Goal: Task Accomplishment & Management: Complete application form

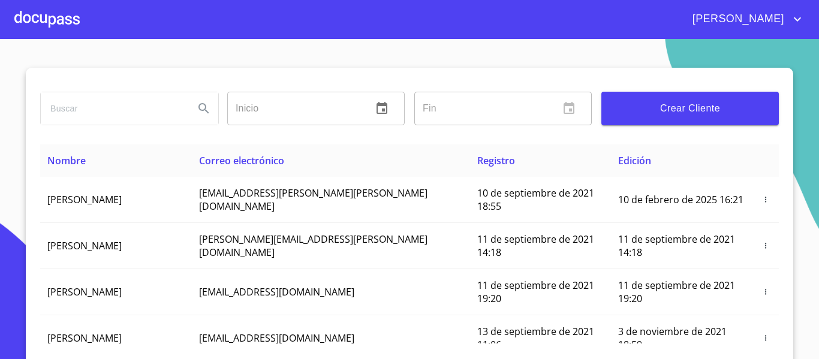
click at [83, 118] on input "search" at bounding box center [113, 108] width 144 height 32
type input "m"
click at [61, 11] on div at bounding box center [46, 19] width 65 height 38
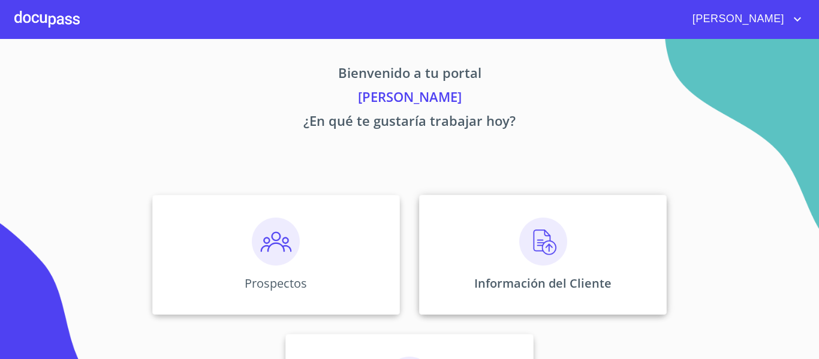
click at [461, 260] on div "Información del Cliente" at bounding box center [543, 255] width 248 height 120
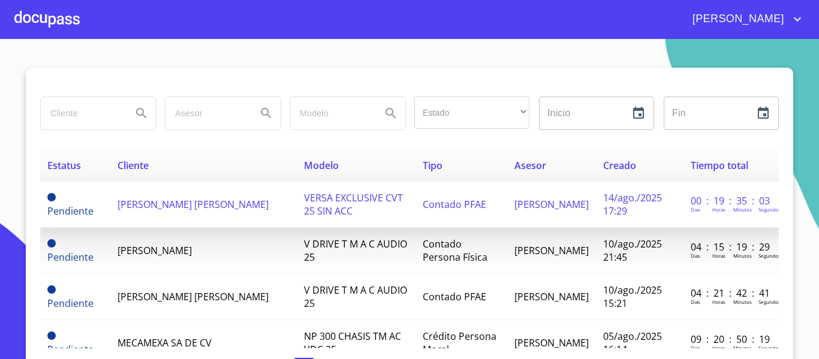
click at [246, 209] on span "[PERSON_NAME] [PERSON_NAME]" at bounding box center [193, 204] width 151 height 13
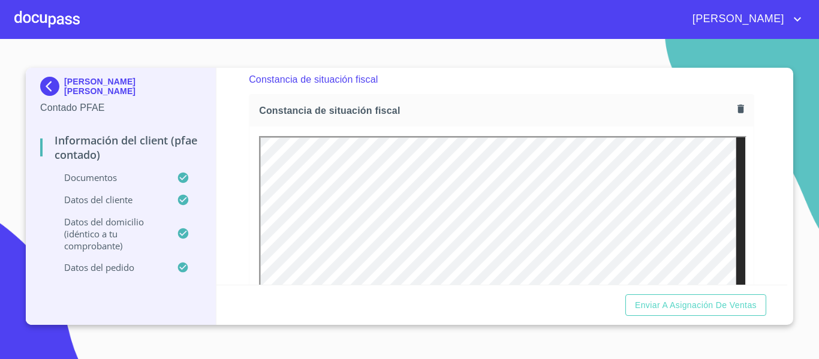
click at [802, 232] on section "[PERSON_NAME] [PERSON_NAME] Contado PFAE Información del Client (PFAE contado) …" at bounding box center [409, 199] width 819 height 320
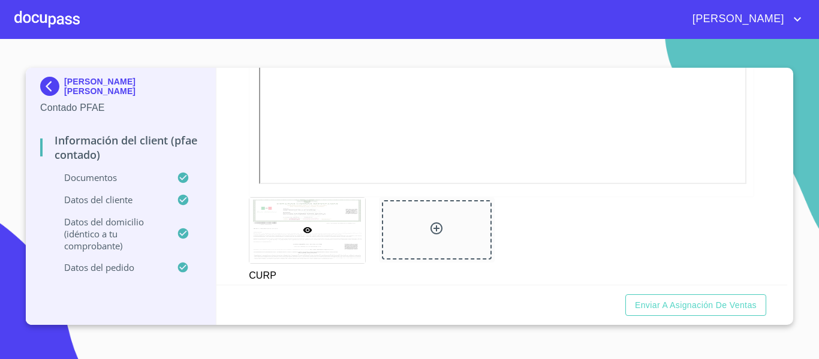
scroll to position [1965, 0]
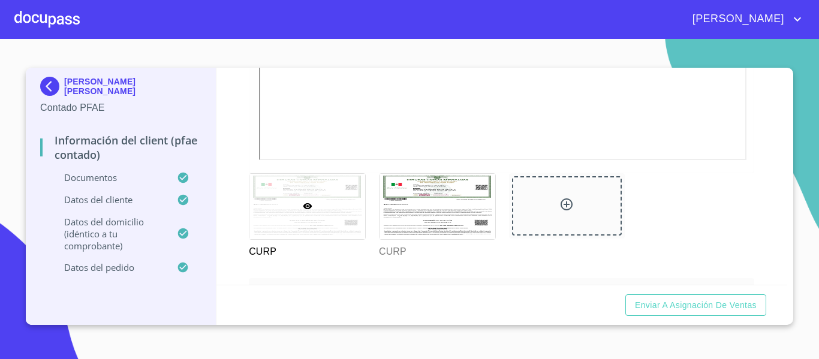
click at [806, 139] on section "[PERSON_NAME] [PERSON_NAME] Contado PFAE Información del Client (PFAE contado) …" at bounding box center [409, 199] width 819 height 320
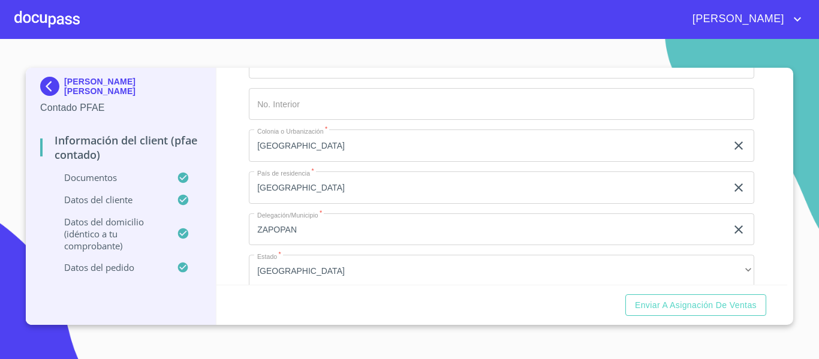
scroll to position [2876, 0]
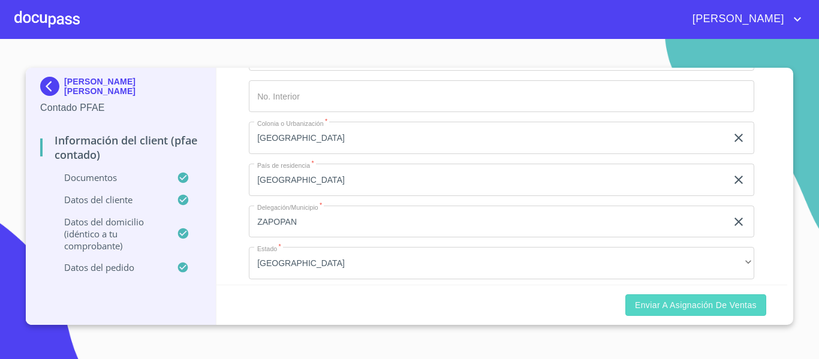
click at [704, 308] on span "Enviar a Asignación de Ventas" at bounding box center [696, 305] width 122 height 15
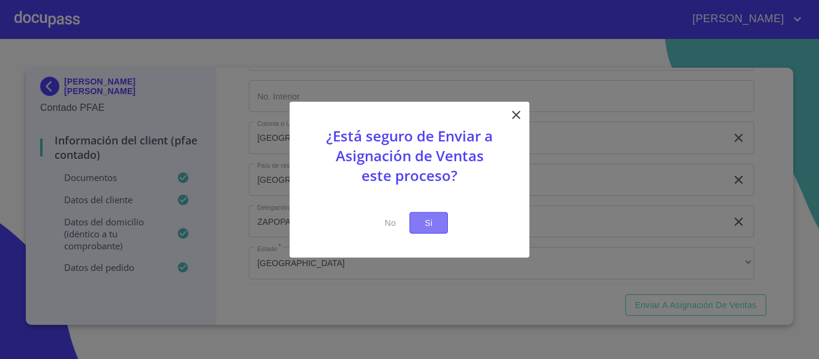
click at [423, 227] on span "Si" at bounding box center [428, 222] width 19 height 15
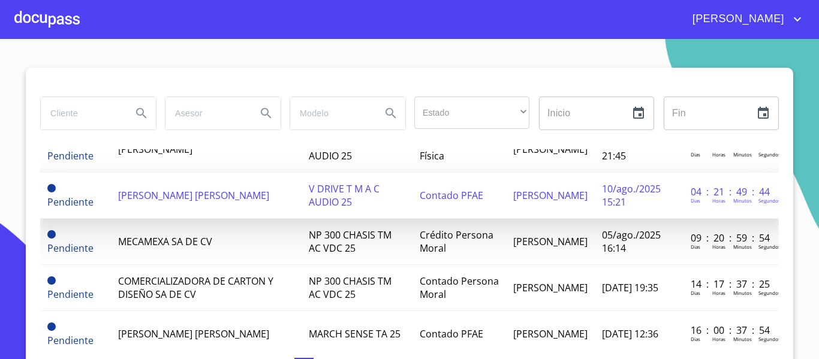
scroll to position [120, 0]
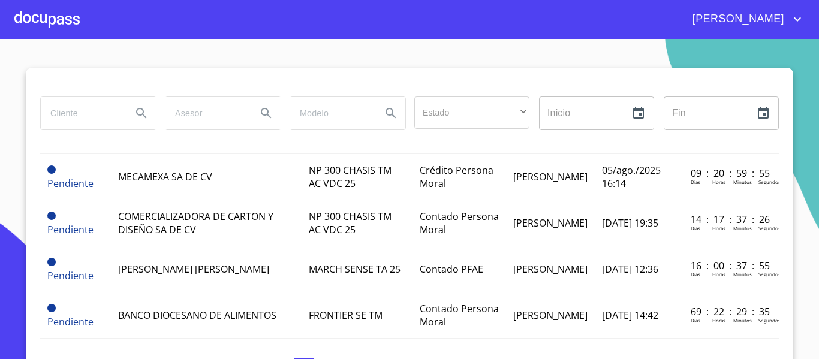
click at [46, 17] on div at bounding box center [46, 19] width 65 height 38
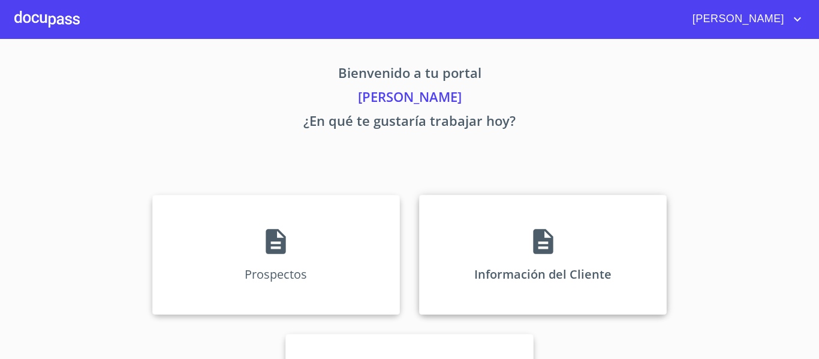
click at [456, 281] on div "Información del Cliente" at bounding box center [543, 255] width 248 height 120
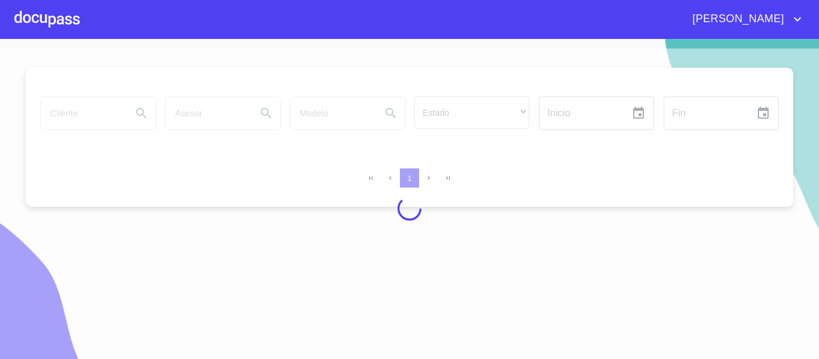
click at [75, 113] on div at bounding box center [409, 209] width 819 height 320
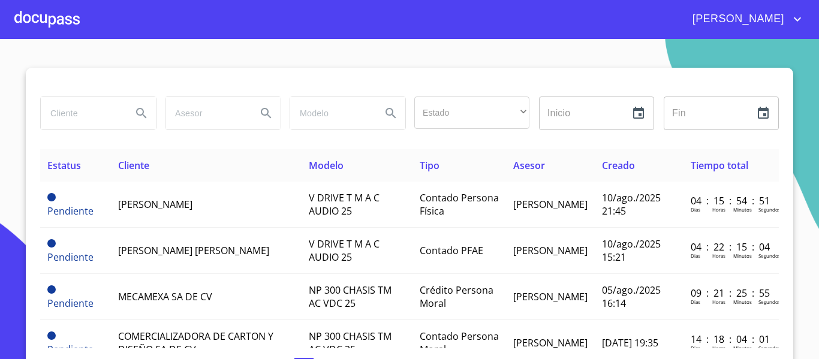
click at [55, 26] on div at bounding box center [46, 19] width 65 height 38
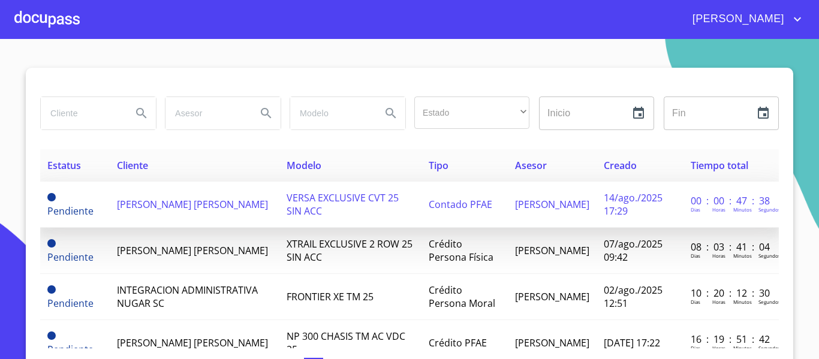
click at [166, 212] on td "[PERSON_NAME] [PERSON_NAME]" at bounding box center [195, 205] width 170 height 46
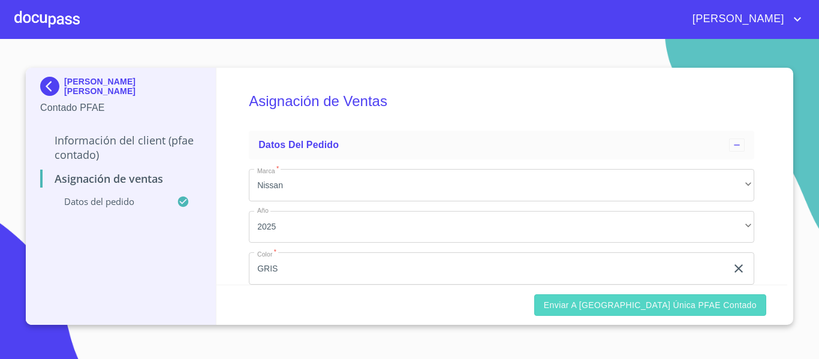
click at [638, 304] on span "Enviar a [GEOGRAPHIC_DATA] única PFAE contado" at bounding box center [650, 305] width 213 height 15
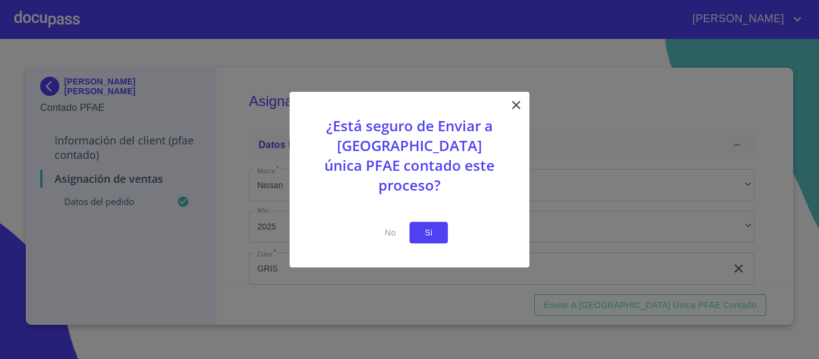
click at [429, 225] on span "Si" at bounding box center [428, 232] width 19 height 15
